Goal: Contribute content: Contribute content

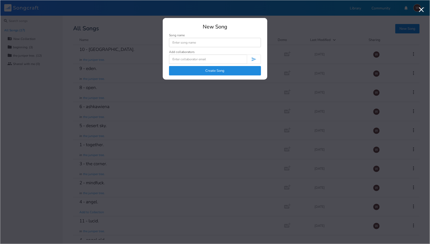
click at [244, 44] on input at bounding box center [215, 42] width 92 height 9
type input "alchemy"
click at [233, 69] on button "Create Song" at bounding box center [215, 70] width 92 height 9
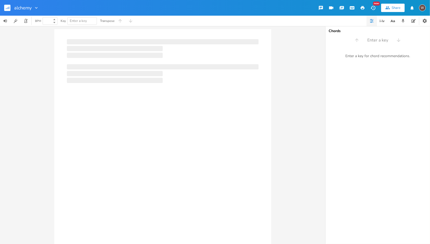
type input "100"
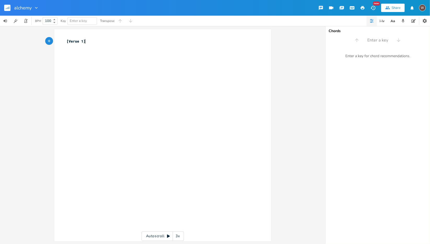
click at [120, 59] on div "xxxxxxxxxx [Verse 1] ​" at bounding box center [166, 140] width 201 height 205
type textarea "[Verse 1]"
click at [107, 56] on div "x ​" at bounding box center [166, 140] width 201 height 205
type textarea "alchemy."
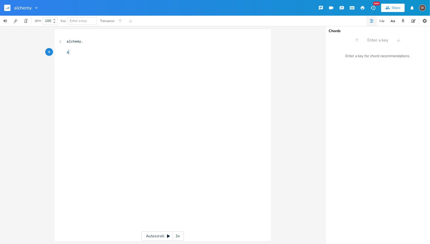
type textarea "Am"
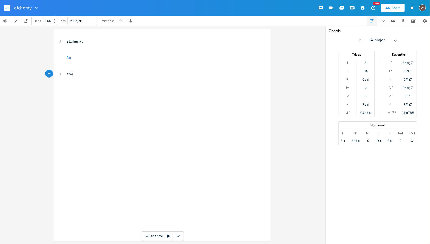
type textarea "Whwn"
type textarea "when we let go. it"
type textarea "life becomes alchemy/"
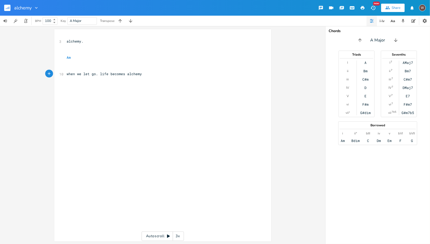
type textarea "."
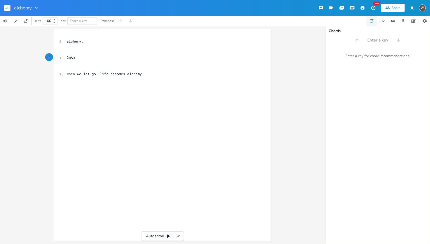
type textarea "Gm/"
type textarea "takle it out of your hands. it's alchemt"
type textarea "y."
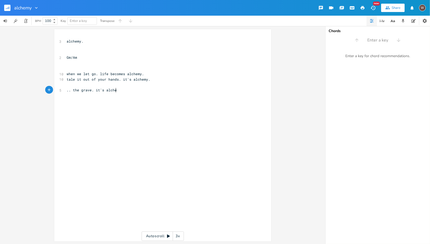
scroll to position [0, 37]
type textarea ".. the grave. it's alchemy."
type textarea "life in a ahze"
type textarea "h"
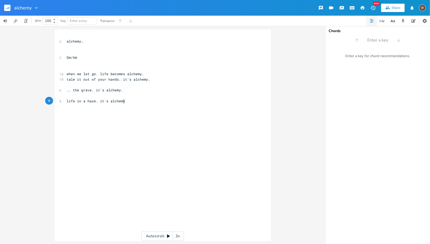
type textarea ". it's alchemy."
type textarea "D"
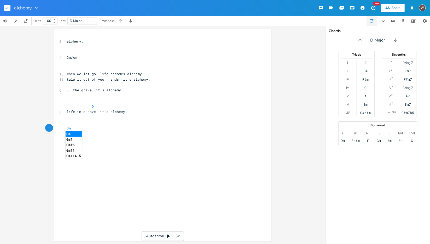
type textarea "Gm/a"
type textarea "Am"
type textarea ", Gm/Gb, Gm/F, Gm"
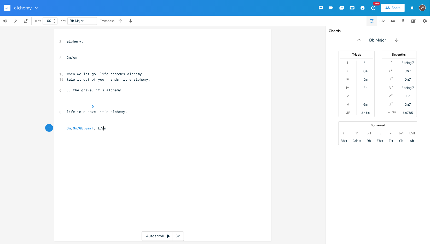
type textarea "Em"
type textarea "Teh firs"
type textarea "es high, the l;ust is pure, the goal is gone"
type textarea "the word is new, the feleling lasts, the j"
type textarea "hurt ios gone"
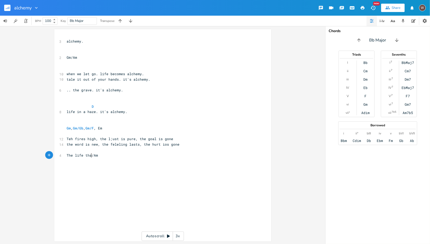
scroll to position [0, 19]
type textarea "The life that was has been gone."
type textarea "\\"
type textarea ", Gm/A"
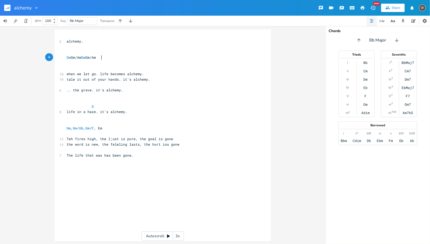
scroll to position [0, 20]
type textarea "Gm Gm/Am Eb"
type textarea "Gm"
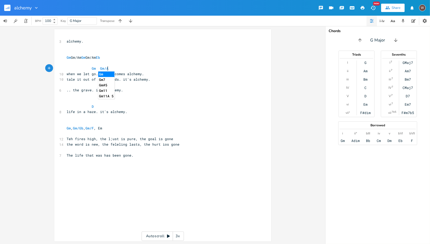
type textarea "Gm/A/"
type textarea ".."
type textarea "m"
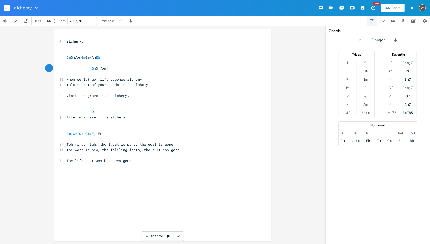
type textarea "Gm Gm/A"
type textarea "Gm Gm/Am"
type textarea "D"
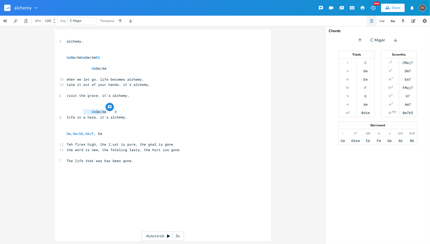
type textarea "Gm Gm/Am"
paste textarea "m"
type textarea "m"
click at [132, 111] on pre "Gm Gm/Am Gm Gm/Am D" at bounding box center [160, 111] width 188 height 5
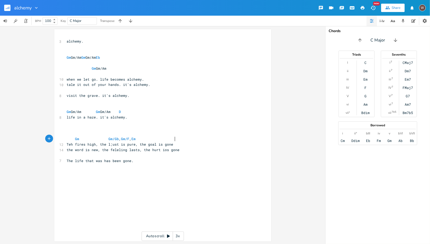
scroll to position [0, 12]
type textarea "Gm Gm/Gb, Gm/F Em"
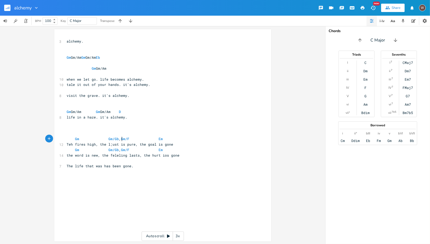
click at [120, 138] on span "Gm Gm/Gb , Gm/F Em" at bounding box center [115, 138] width 96 height 5
type textarea "Gm/"
type textarea "Gm"
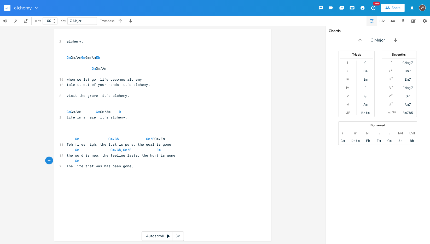
scroll to position [0, 5]
click at [177, 102] on pre "​" at bounding box center [160, 100] width 188 height 5
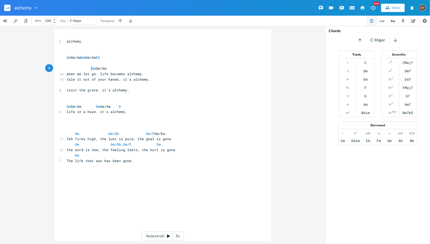
type textarea "Gm Gm/Am"
click at [106, 66] on span "Gm Gm/Am" at bounding box center [87, 68] width 40 height 5
click at [106, 67] on span "Gm Gm/Am" at bounding box center [87, 68] width 40 height 5
type textarea "Gm Gm/Am"
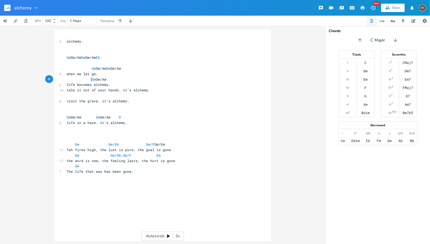
scroll to position [0, 1]
type textarea "eM"
type textarea "Em"
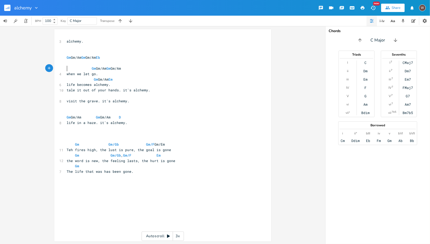
type textarea "Gm Gm/Am Gm Gm/Am"
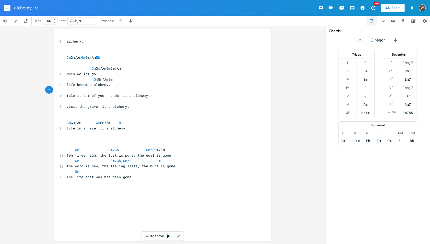
paste textarea "k"
type textarea "k"
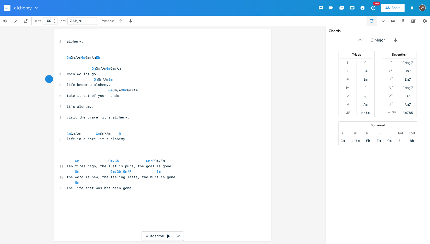
type textarea "Gm Gm/Am Em"
click at [78, 104] on pre "it's alchemy." at bounding box center [160, 106] width 188 height 5
click at [101, 99] on pre "​" at bounding box center [160, 100] width 188 height 5
click at [75, 99] on span at bounding box center [79, 100] width 8 height 5
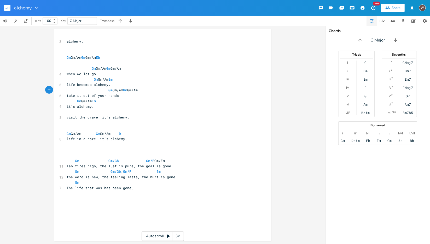
type textarea "Gm Gm/Am Gm Gm/Am"
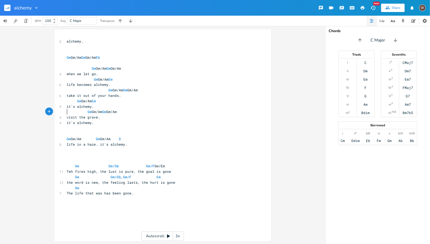
type textarea "Gm Gm/Am Gm Gm/Am"
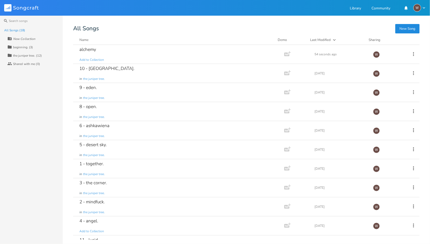
click at [120, 73] on div "10 - vegas. in the juniper tree." at bounding box center [177, 73] width 196 height 19
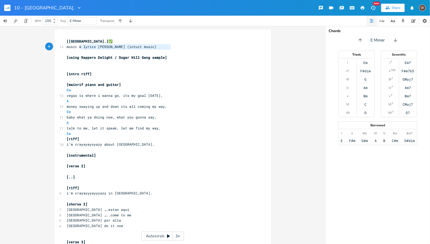
type textarea "music & lyrics [PERSON_NAME] (intuit music)"
drag, startPoint x: 173, startPoint y: 47, endPoint x: 63, endPoint y: 46, distance: 109.6
click at [63, 46] on div "music & lyrics [PERSON_NAME] (intuit music) x [vegas.] ✅ 14 music & lyrics [PER…" at bounding box center [162, 238] width 217 height 418
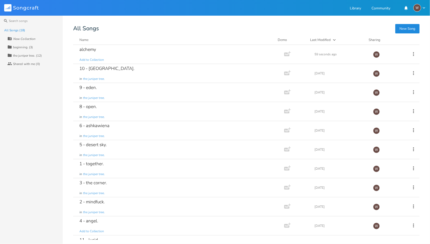
click at [128, 52] on div "alchemy Add to Collection" at bounding box center [177, 54] width 196 height 19
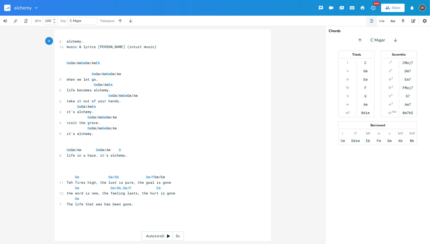
type textarea "["
type textarea "]"
type textarea "["
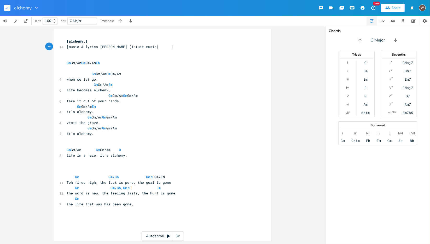
type textarea "]"
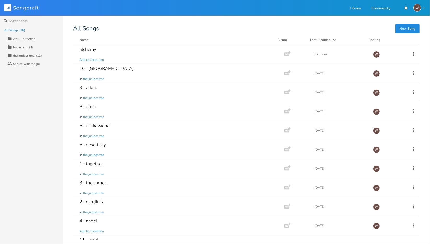
click at [135, 77] on div "10 - vegas. in the juniper tree." at bounding box center [177, 73] width 196 height 19
click at [161, 49] on div "alchemy Add to Collection" at bounding box center [177, 54] width 196 height 19
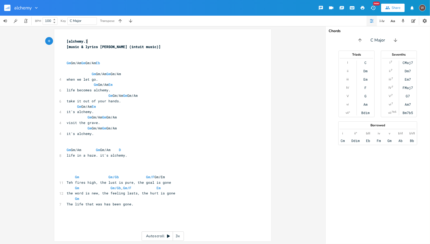
click at [117, 134] on pre "it's alchemy." at bounding box center [160, 133] width 188 height 5
click at [80, 174] on pre "​" at bounding box center [160, 171] width 188 height 5
type textarea "e"
type textarea "m"
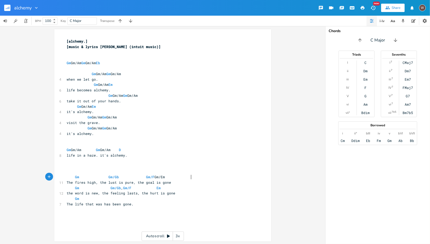
scroll to position [0, 2]
click at [138, 72] on span at bounding box center [136, 73] width 8 height 5
click at [148, 97] on span at bounding box center [144, 95] width 8 height 5
click at [140, 96] on span at bounding box center [139, 95] width 2 height 5
click at [133, 74] on span at bounding box center [131, 73] width 8 height 5
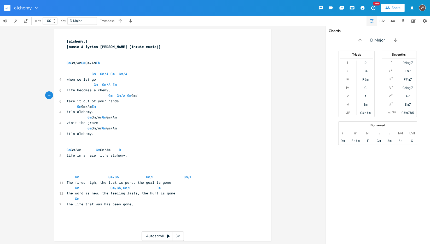
type textarea "A"
type textarea "m"
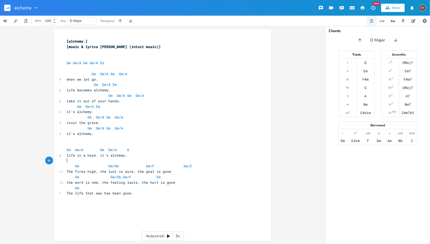
scroll to position [0, 0]
click at [95, 63] on span "Gm/A" at bounding box center [94, 63] width 8 height 5
type textarea "b"
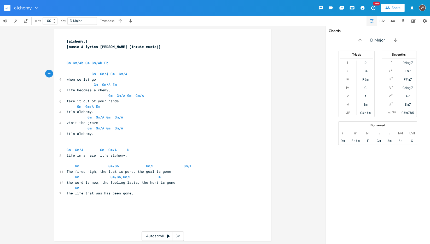
type textarea "b"
type textarea "A"
type textarea "b"
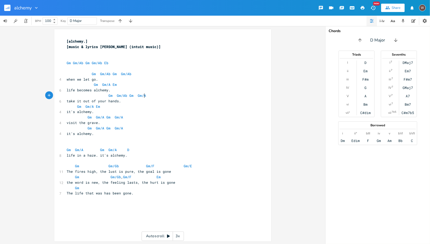
type textarea "b"
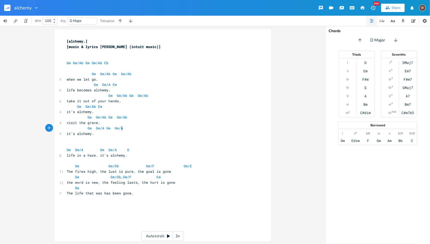
type textarea "b"
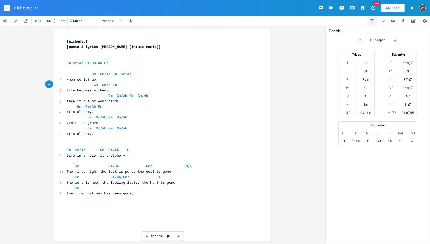
type textarea "b"
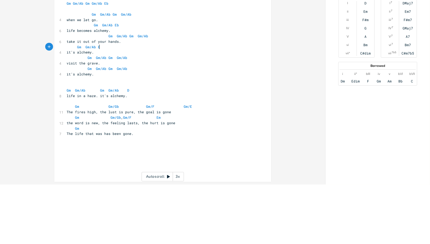
type textarea "b"
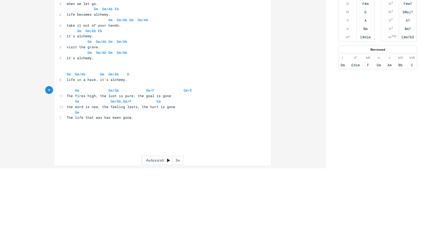
type textarea "b"
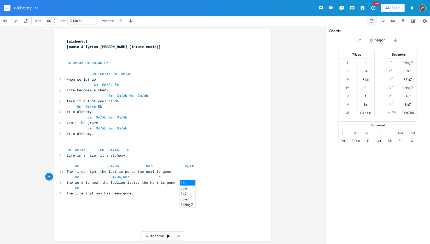
type textarea "b"
click at [187, 184] on li "Eb" at bounding box center [188, 182] width 16 height 5
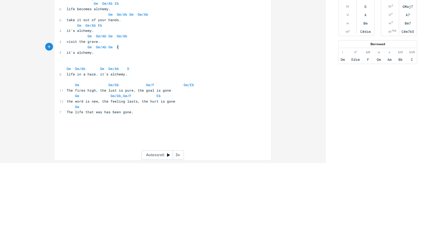
scroll to position [0, 3]
type textarea "Eb"
click at [124, 137] on li "Ebm" at bounding box center [122, 139] width 16 height 5
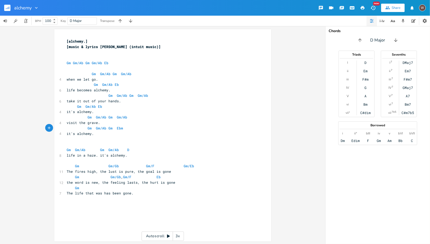
scroll to position [0, 0]
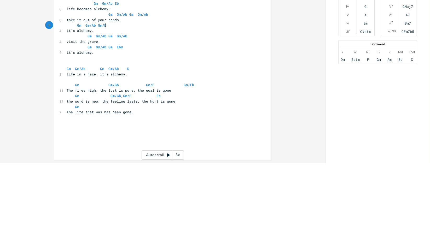
type textarea "Gm/Eb"
type textarea "Gm/E"
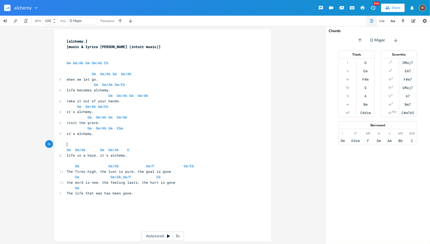
scroll to position [0, 0]
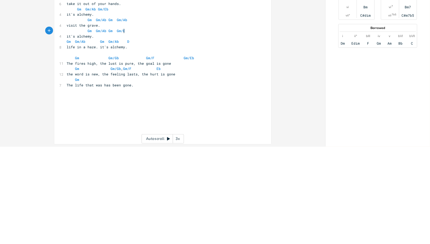
type textarea "Gm/Eb"
type textarea "Eb"
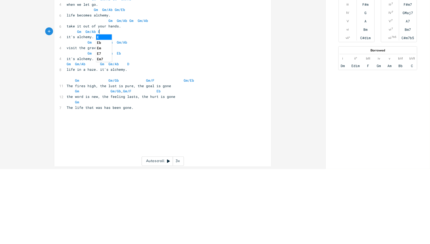
type textarea "Eb"
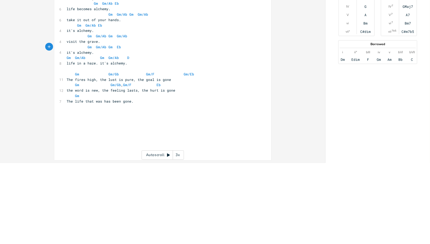
scroll to position [1, 0]
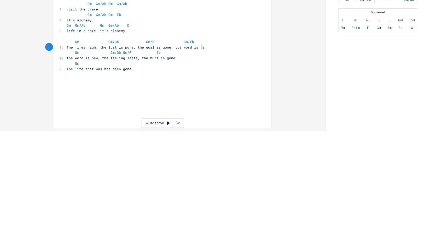
type textarea ", tge word is new"
type textarea "h"
type textarea ","
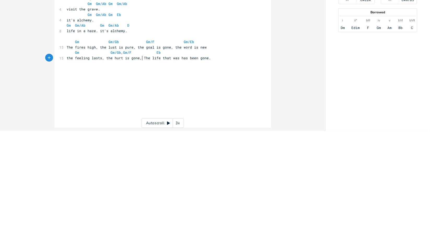
scroll to position [0, 1]
type textarea "the"
type textarea ", is"
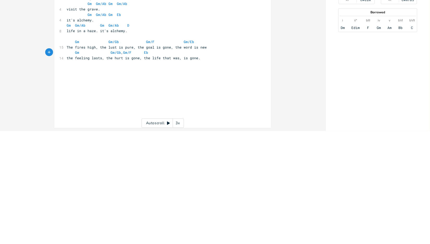
type textarea "D"
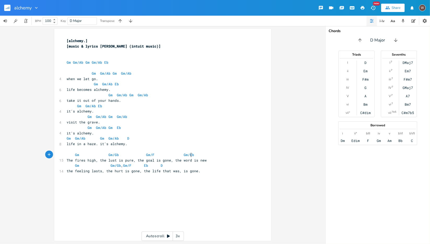
scroll to position [0, 0]
